Goal: Find contact information: Find contact information

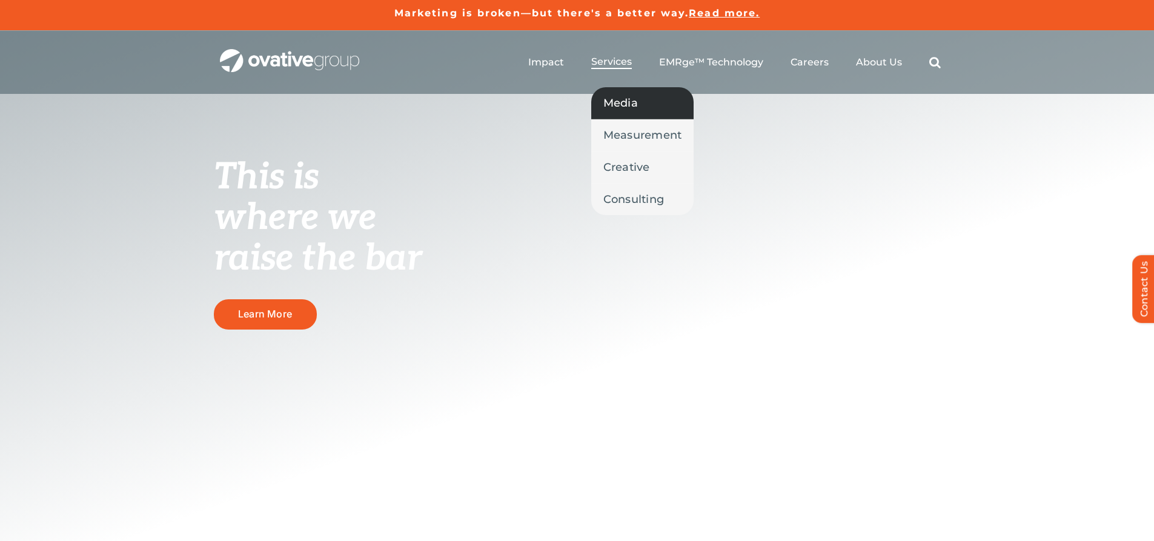
click at [620, 101] on span "Media" at bounding box center [620, 102] width 35 height 17
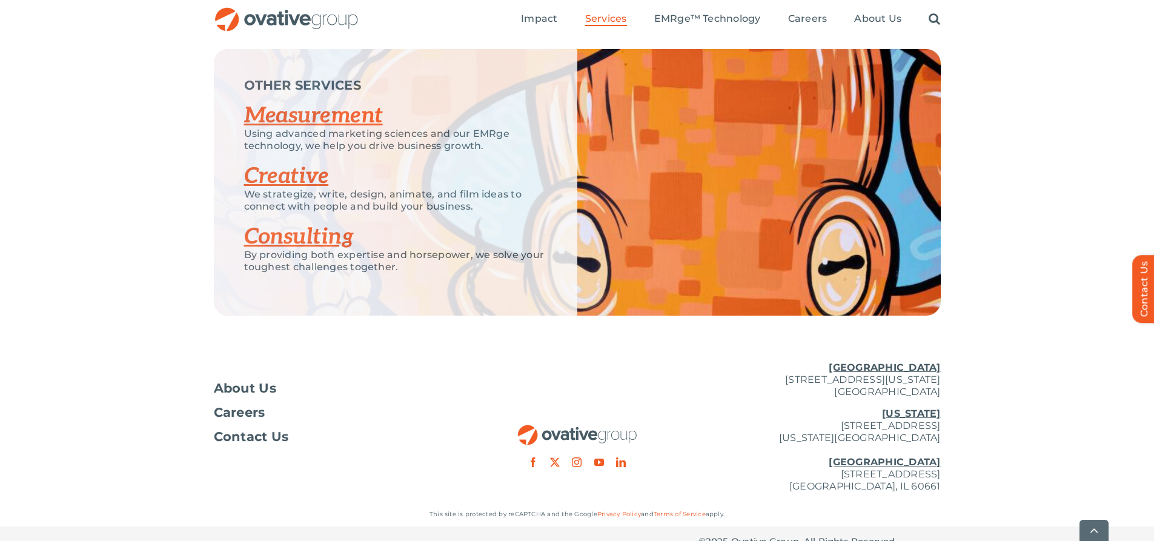
scroll to position [2651, 0]
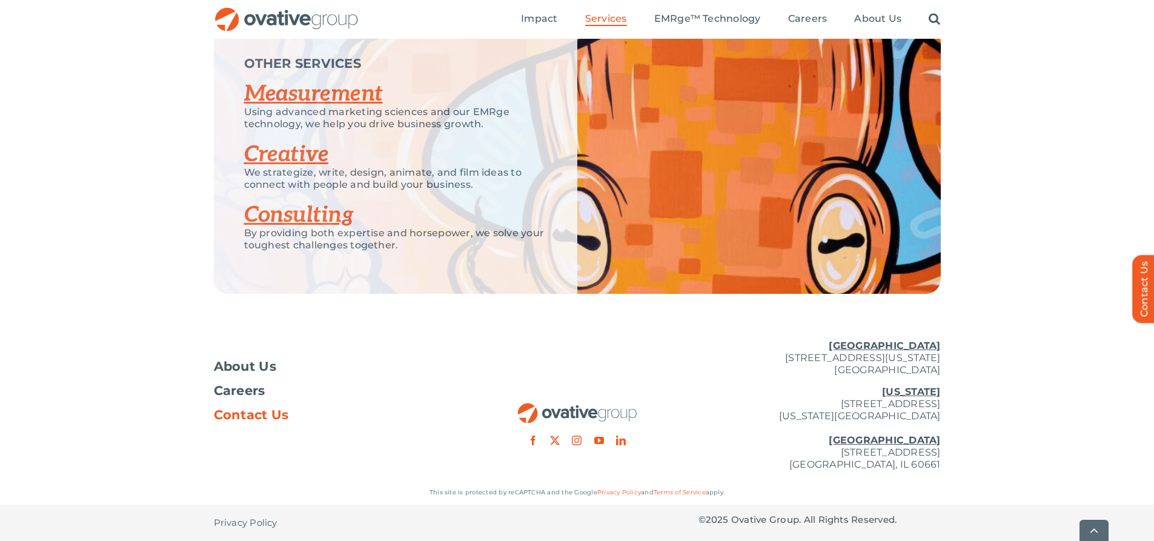
click at [256, 411] on span "Contact Us" at bounding box center [251, 415] width 75 height 12
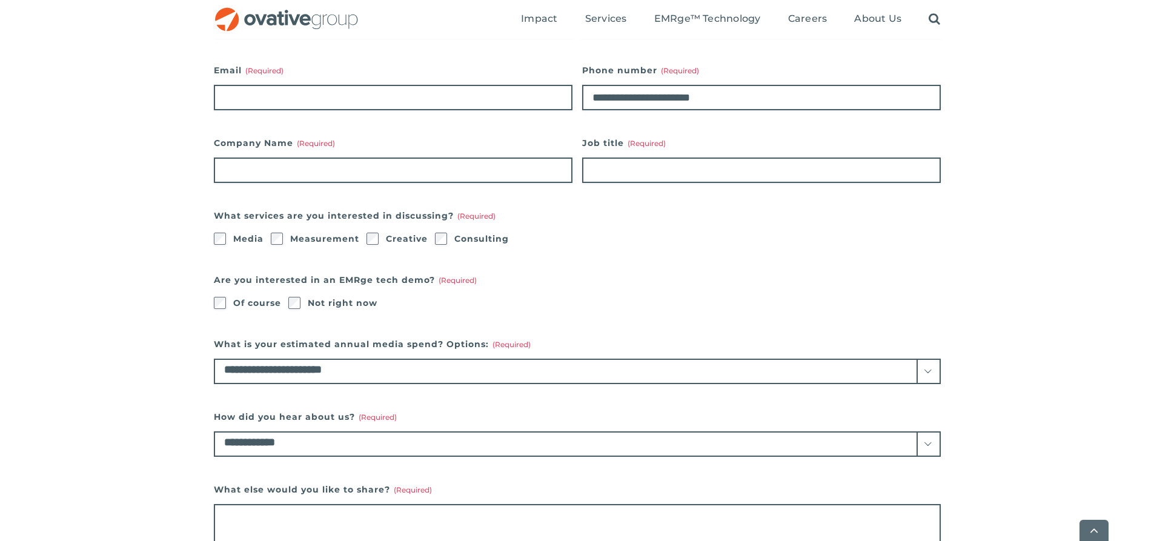
scroll to position [485, 0]
